Goal: Transaction & Acquisition: Subscribe to service/newsletter

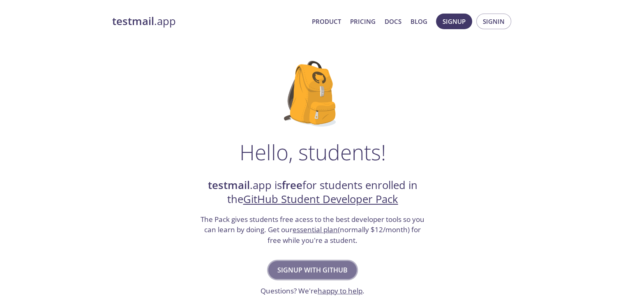
click at [322, 273] on span "Signup with GitHub" at bounding box center [312, 269] width 70 height 11
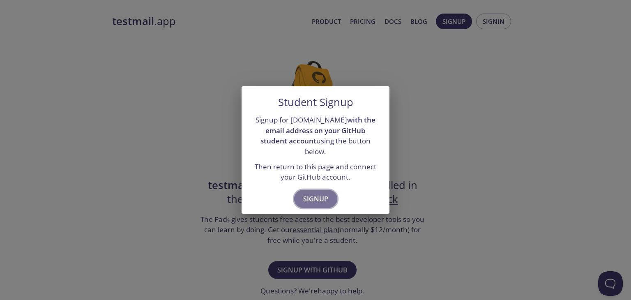
click at [313, 193] on span "Signup" at bounding box center [315, 198] width 25 height 11
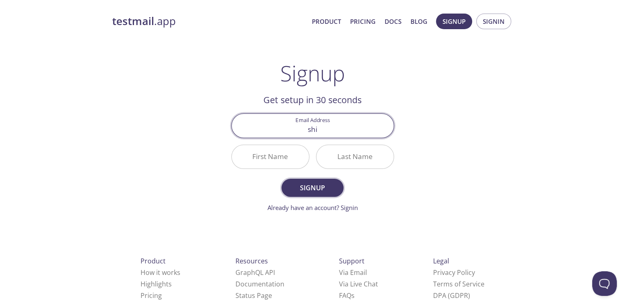
type input "[EMAIL_ADDRESS][DOMAIN_NAME]"
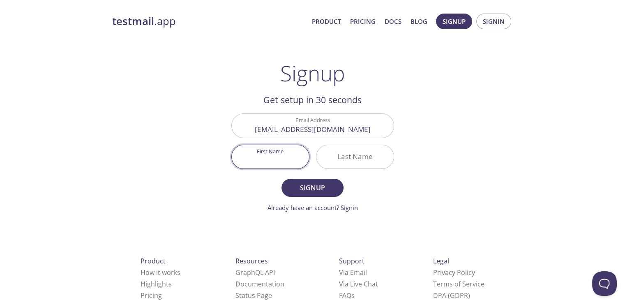
click at [281, 161] on input "First Name" at bounding box center [270, 156] width 77 height 23
type input "Shivam"
click at [339, 157] on input "s" at bounding box center [354, 156] width 77 height 23
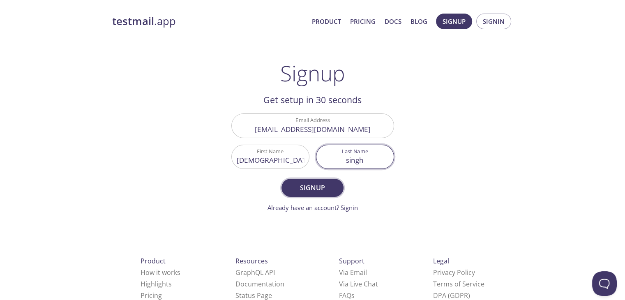
type input "singh"
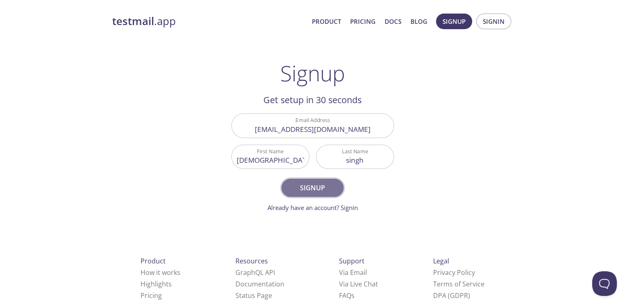
click at [314, 187] on span "Signup" at bounding box center [312, 187] width 44 height 11
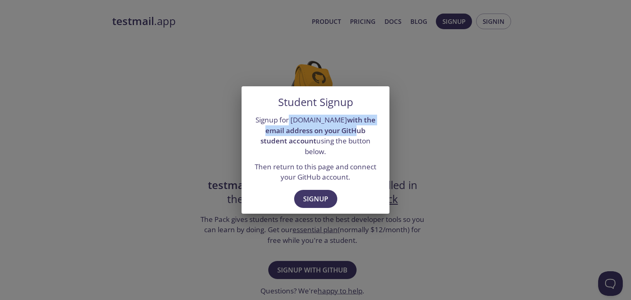
drag, startPoint x: 286, startPoint y: 126, endPoint x: 333, endPoint y: 136, distance: 47.8
click at [333, 136] on p "Signup for testmail.app with the email address on your GitHub student account u…" at bounding box center [315, 136] width 128 height 42
click at [343, 136] on strong "with the email address on your GitHub student account" at bounding box center [317, 130] width 115 height 30
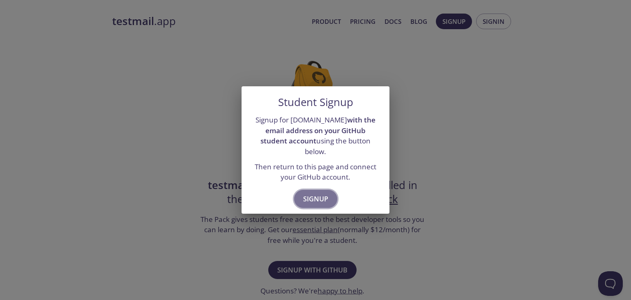
click at [321, 199] on button "Signup" at bounding box center [315, 199] width 43 height 18
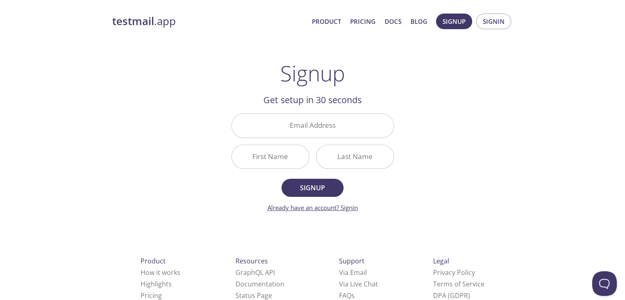
click at [344, 209] on link "Already have an account? Signin" at bounding box center [312, 207] width 90 height 8
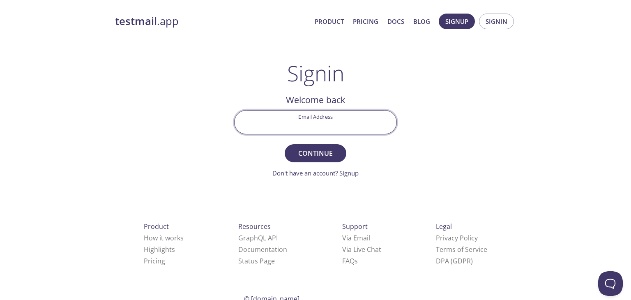
click at [314, 125] on input "Email Address" at bounding box center [315, 121] width 162 height 23
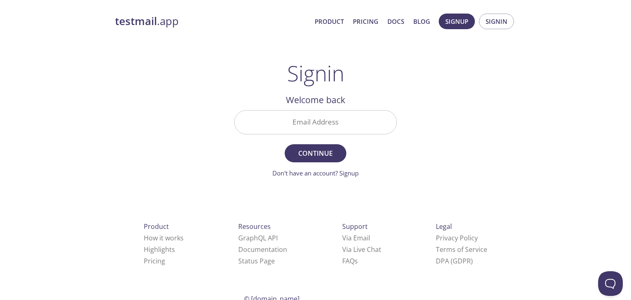
click at [230, 147] on main "Signin Welcome back Email Address Continue Don't have an account? Signup Check …" at bounding box center [315, 119] width 182 height 117
click at [344, 172] on link "Don't have an account? Signup" at bounding box center [315, 173] width 86 height 8
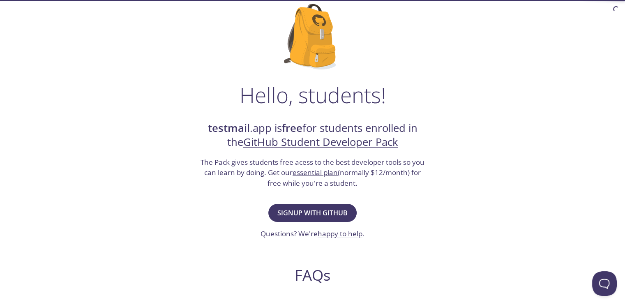
scroll to position [57, 0]
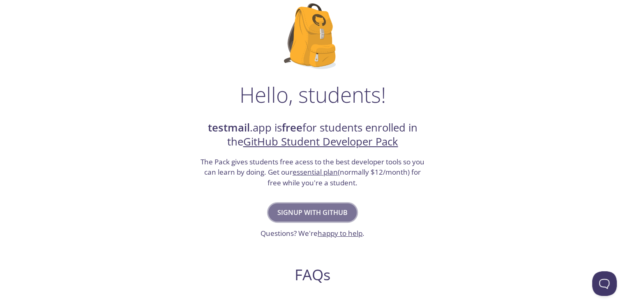
click at [313, 216] on span "Signup with GitHub" at bounding box center [312, 212] width 70 height 11
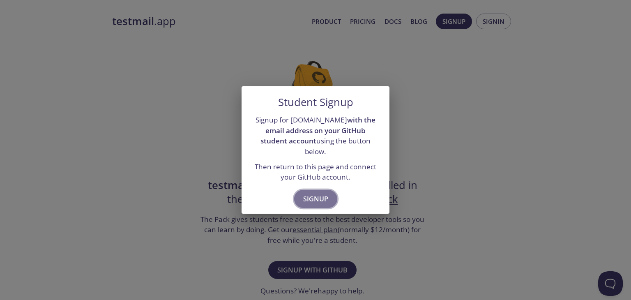
click at [315, 195] on span "Signup" at bounding box center [315, 198] width 25 height 11
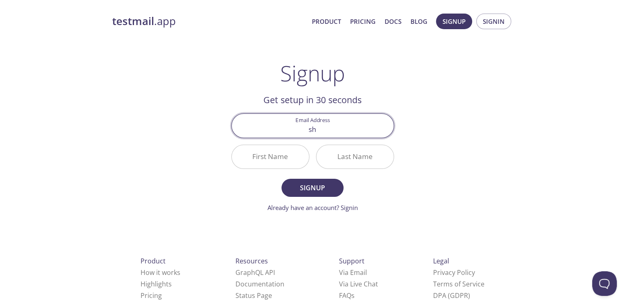
type input "[EMAIL_ADDRESS][DOMAIN_NAME]"
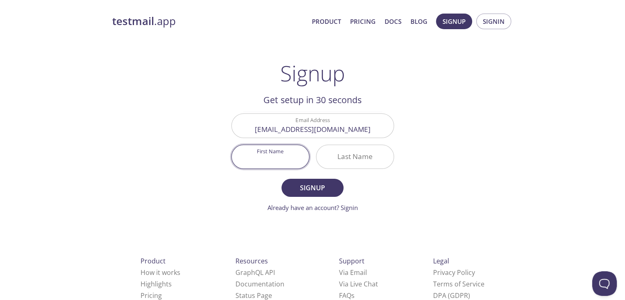
click at [287, 147] on input "First Name" at bounding box center [270, 156] width 77 height 23
type input "[DEMOGRAPHIC_DATA]"
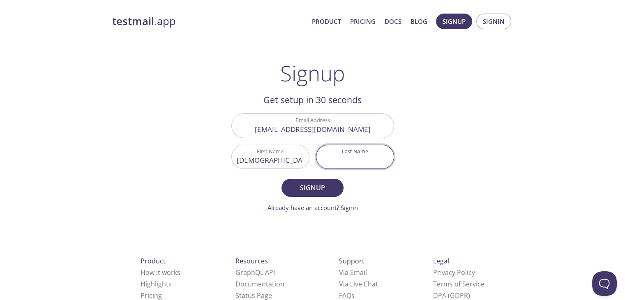
click at [340, 160] on input "Last Name" at bounding box center [354, 156] width 77 height 23
type input "singh"
click at [311, 193] on button "Signup" at bounding box center [312, 188] width 62 height 18
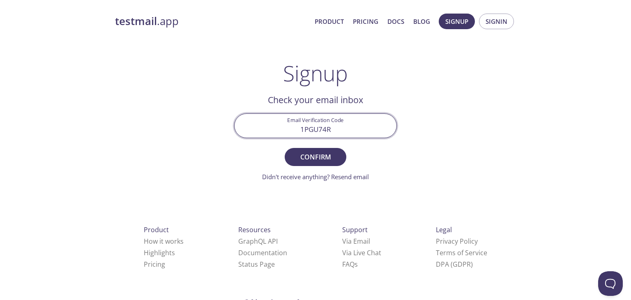
click at [325, 129] on input "1PGU74R" at bounding box center [315, 125] width 162 height 23
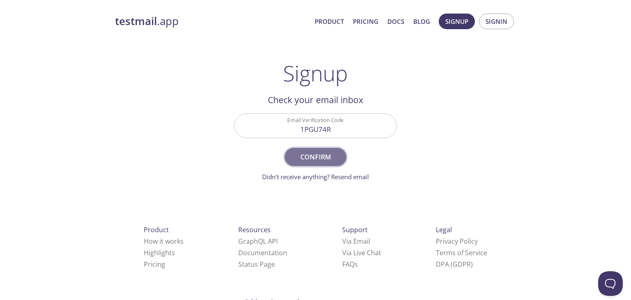
click at [313, 153] on span "Confirm" at bounding box center [316, 156] width 44 height 11
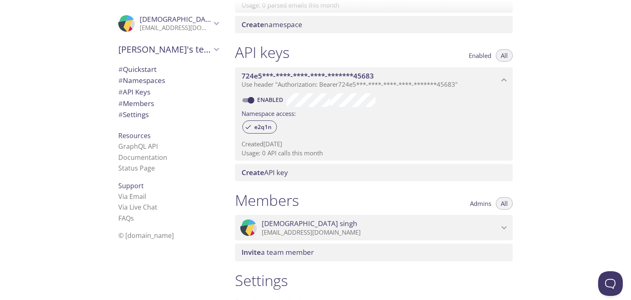
scroll to position [196, 0]
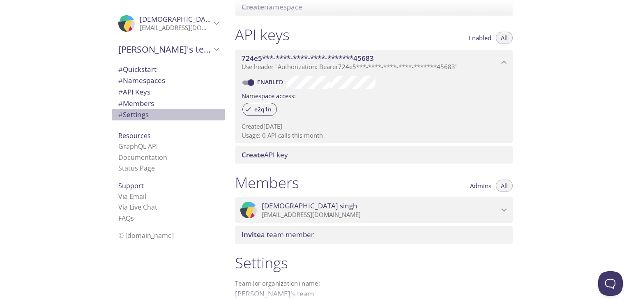
click at [124, 113] on span "# Settings" at bounding box center [133, 114] width 30 height 9
